Goal: Check status: Check status

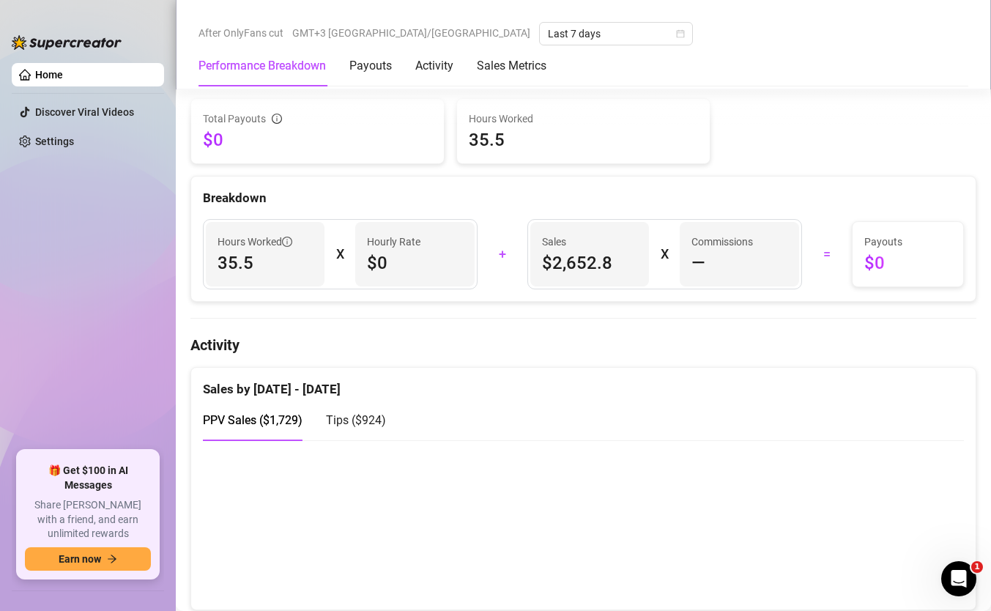
scroll to position [697, 0]
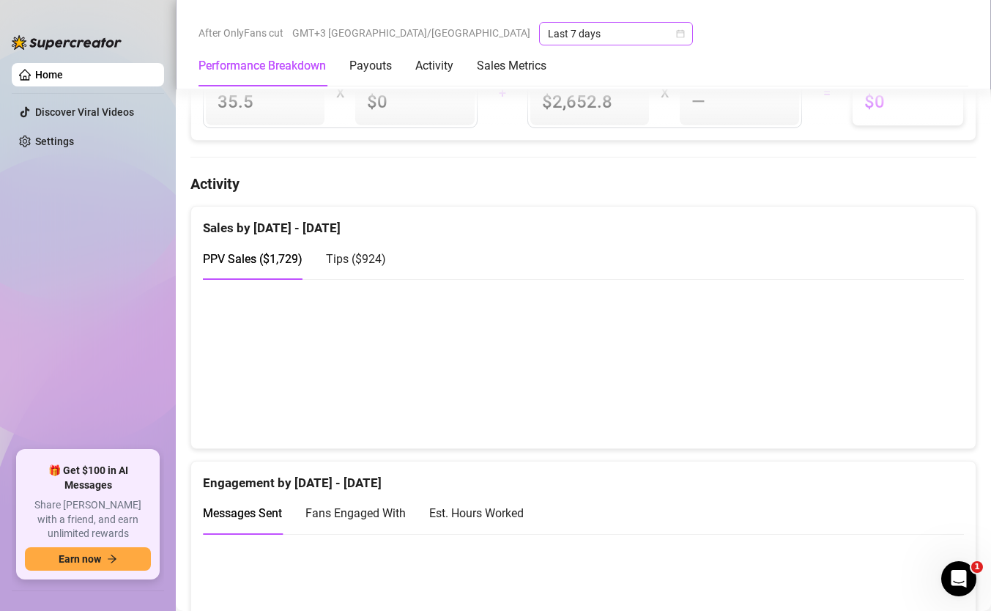
click at [548, 35] on span "Last 7 days" at bounding box center [616, 34] width 136 height 22
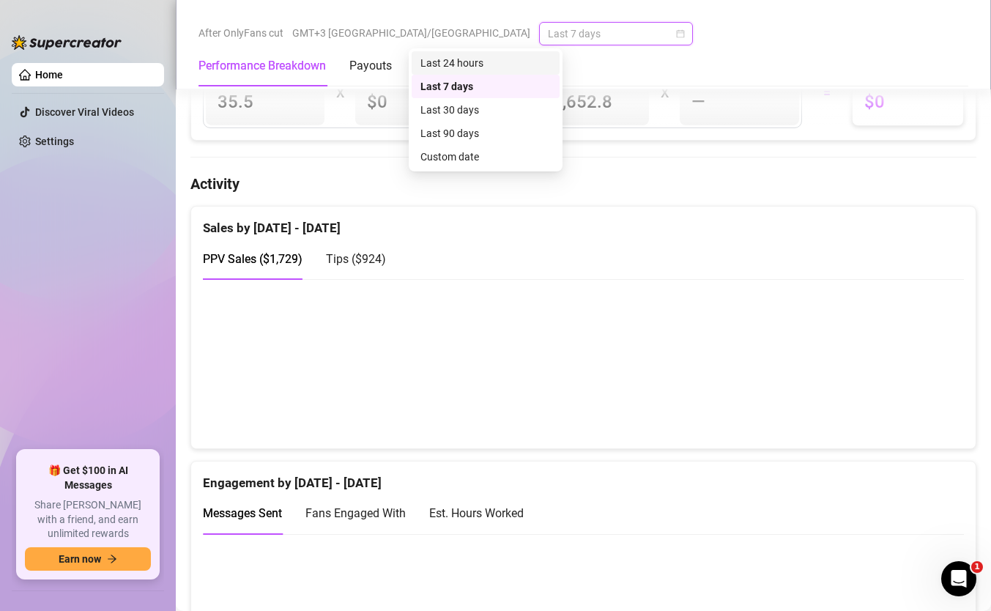
click at [505, 58] on div "Last 24 hours" at bounding box center [485, 63] width 130 height 16
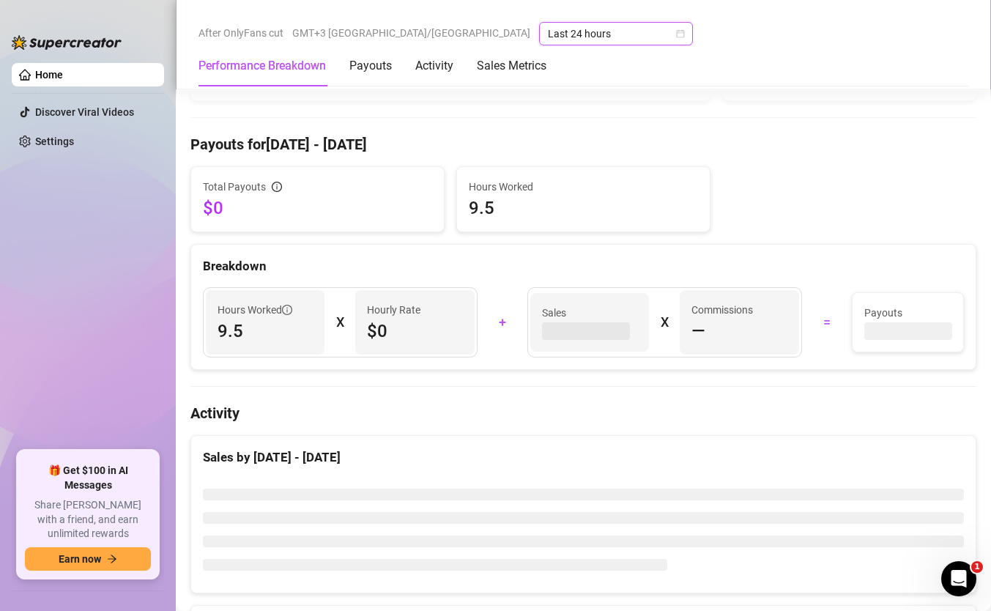
scroll to position [453, 0]
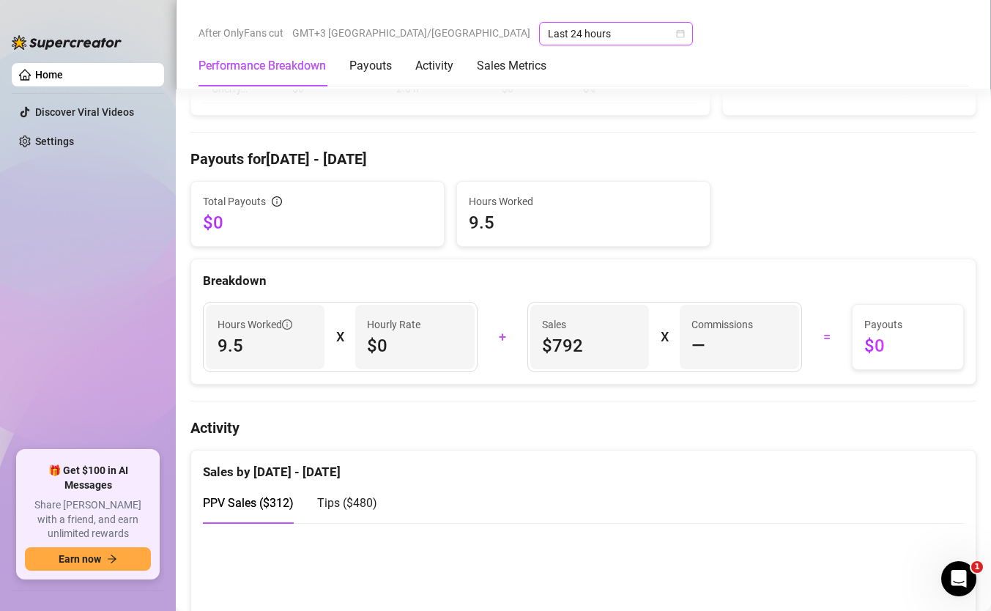
click at [676, 35] on icon "calendar" at bounding box center [680, 33] width 9 height 9
click at [548, 35] on span "Last 24 hours" at bounding box center [616, 34] width 136 height 22
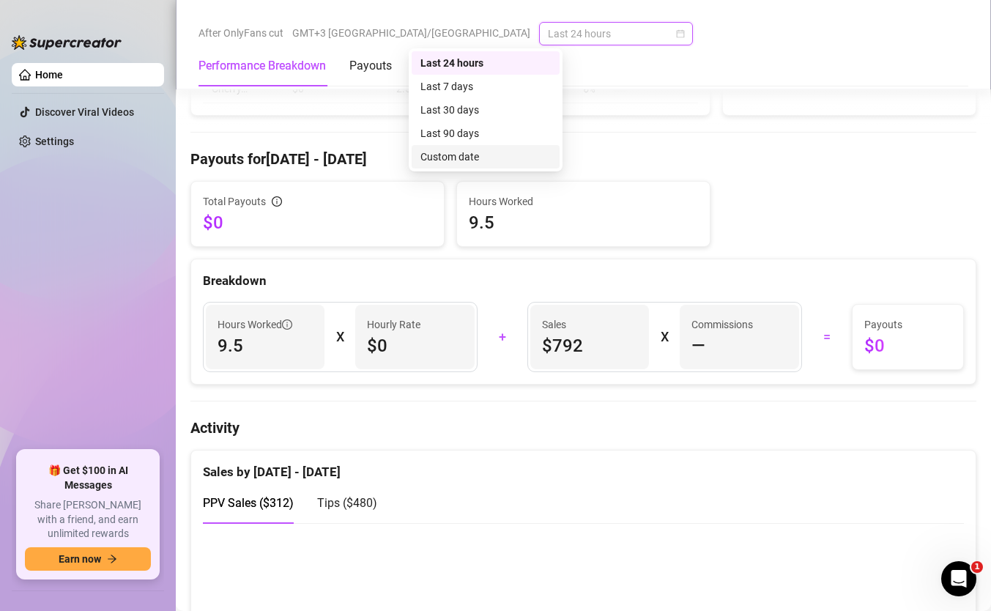
click at [467, 154] on div "Custom date" at bounding box center [485, 157] width 130 height 16
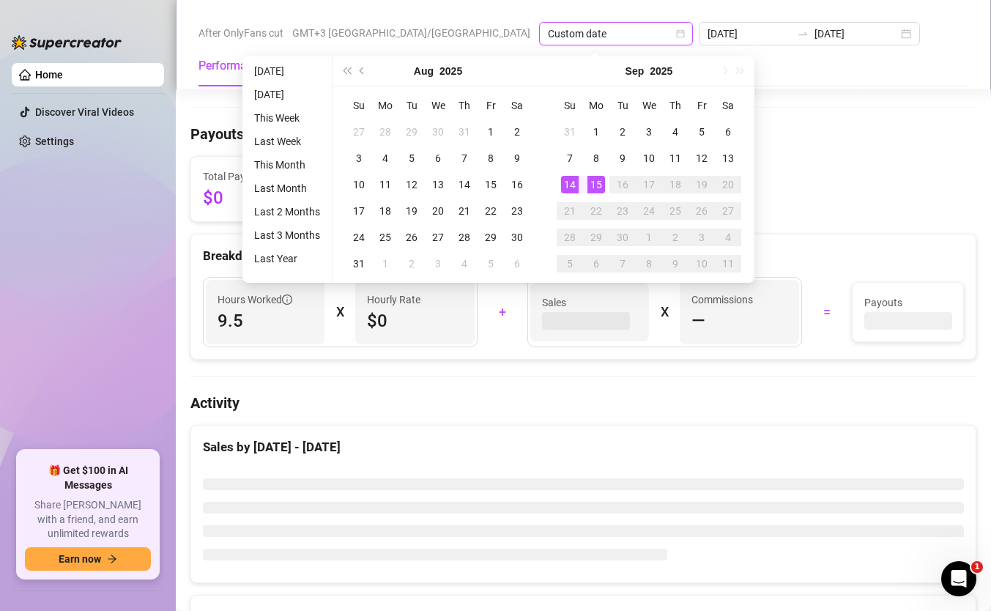
type input "[DATE]"
click at [576, 183] on div "14" at bounding box center [570, 185] width 18 height 18
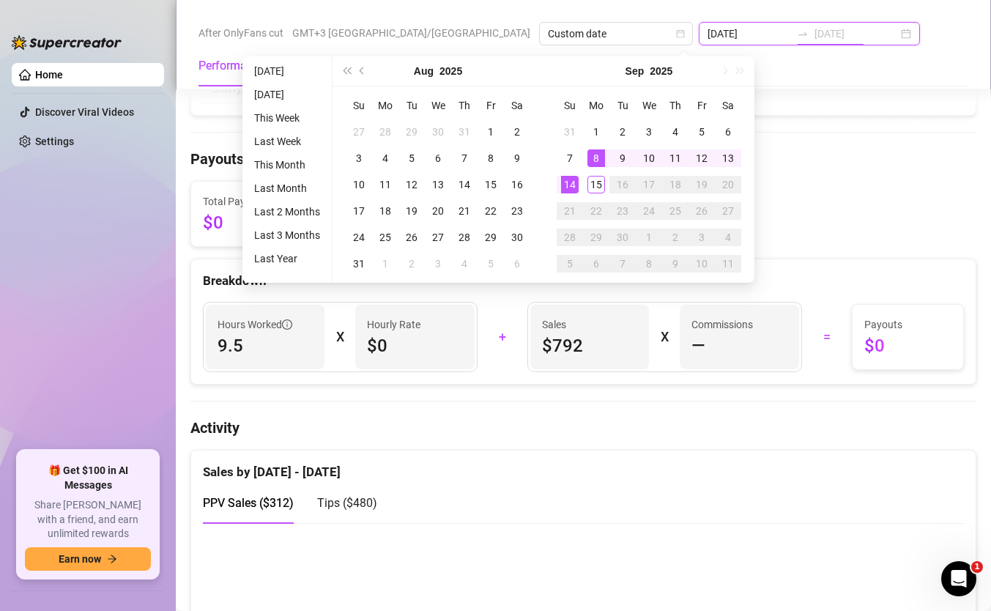
type input "[DATE]"
click at [822, 30] on div "After OnlyFans cut GMT+3 [GEOGRAPHIC_DATA]/[GEOGRAPHIC_DATA] Custom date [DATE]…" at bounding box center [583, 33] width 770 height 23
